Goal: Information Seeking & Learning: Learn about a topic

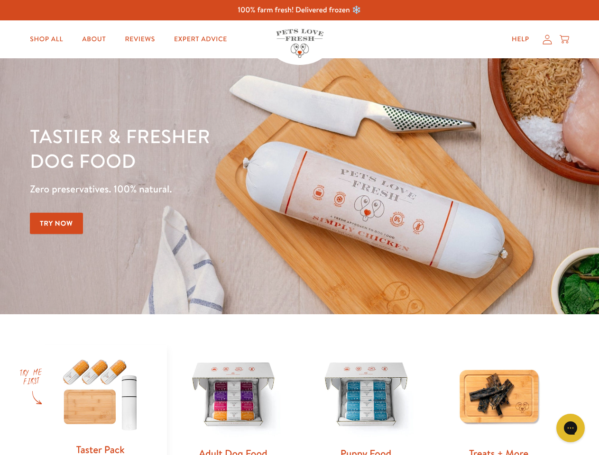
click at [299, 228] on div "Tastier & fresher dog food Zero preservatives. 100% natural. Try Now" at bounding box center [210, 186] width 360 height 125
click at [571, 428] on icon "Gorgias live chat" at bounding box center [570, 428] width 9 height 9
